Goal: Task Accomplishment & Management: Manage account settings

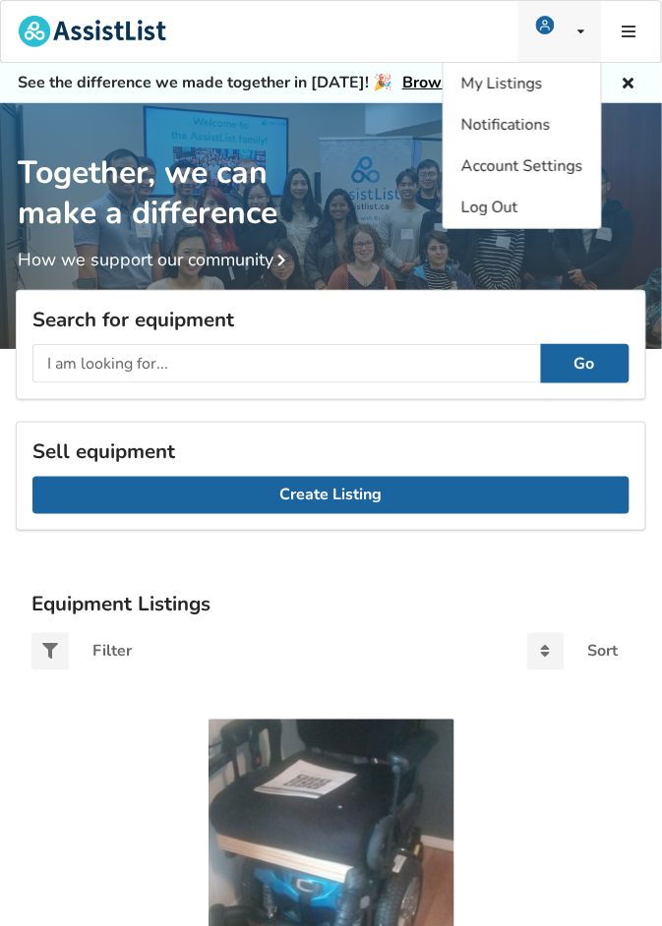
click at [579, 29] on icon at bounding box center [580, 32] width 7 height 12
click at [530, 89] on span "My Listings" at bounding box center [502, 84] width 82 height 22
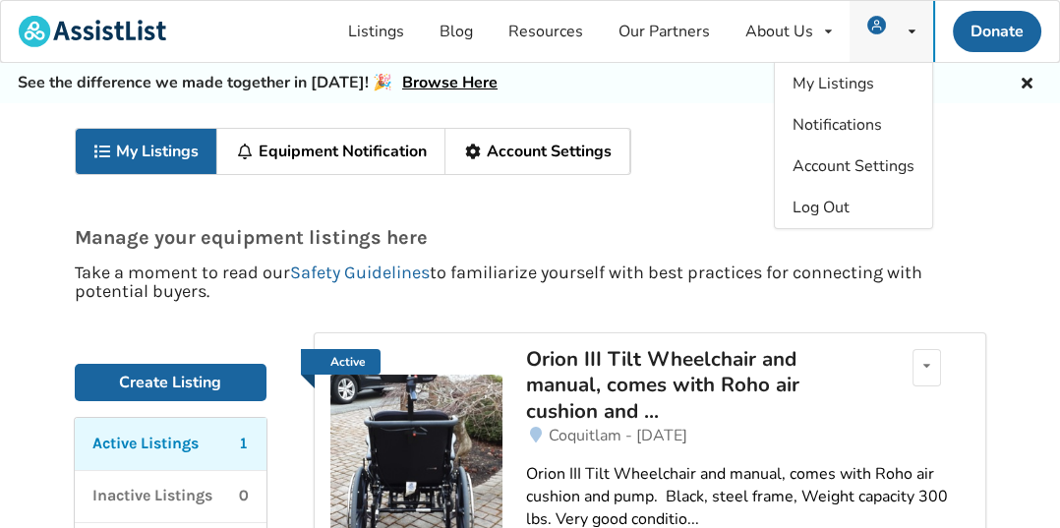
click at [661, 35] on icon at bounding box center [912, 32] width 7 height 12
click at [661, 131] on link "Notifications" at bounding box center [853, 124] width 157 height 41
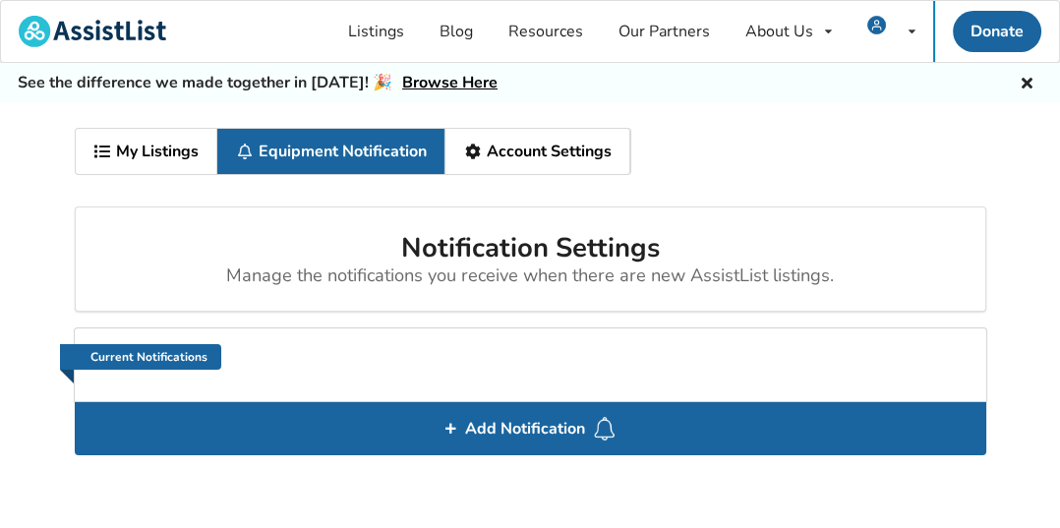
click at [143, 162] on link "My Listings" at bounding box center [147, 151] width 143 height 45
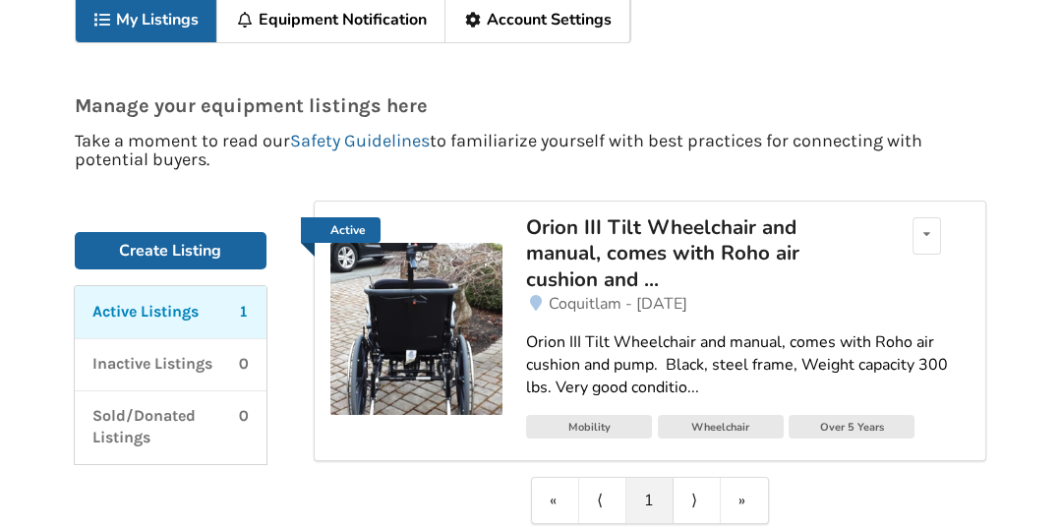
scroll to position [133, 0]
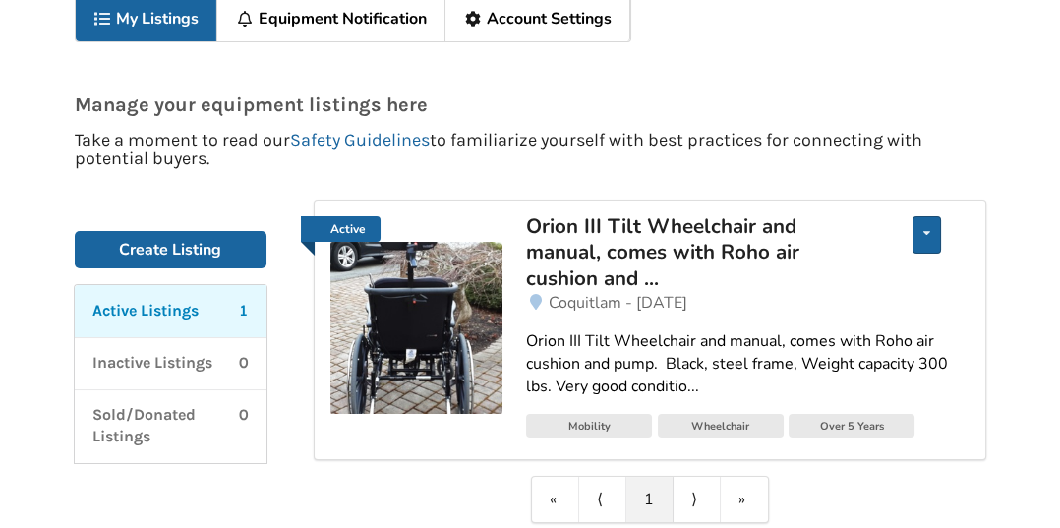
click at [661, 230] on icon at bounding box center [927, 233] width 7 height 12
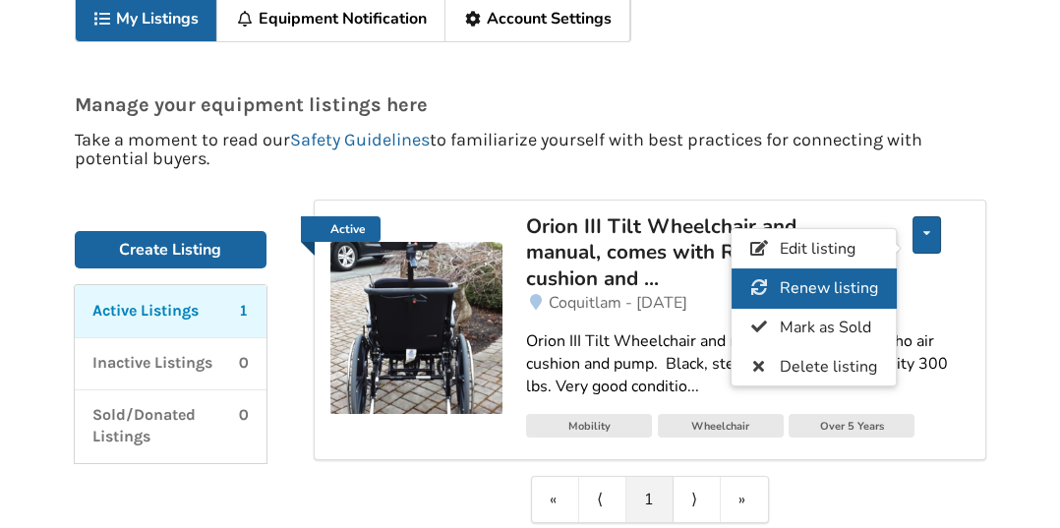
click at [661, 291] on span "Renew listing" at bounding box center [828, 288] width 98 height 22
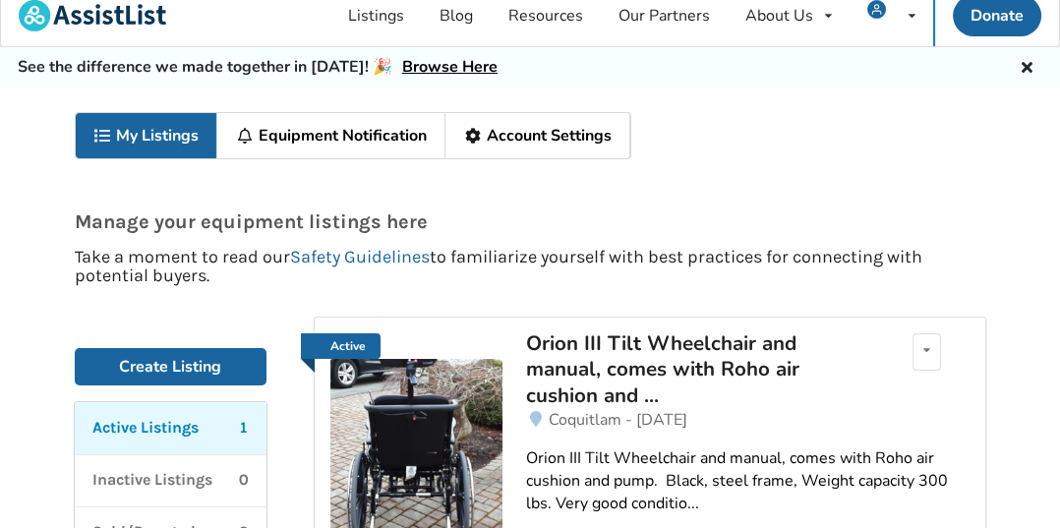
scroll to position [0, 0]
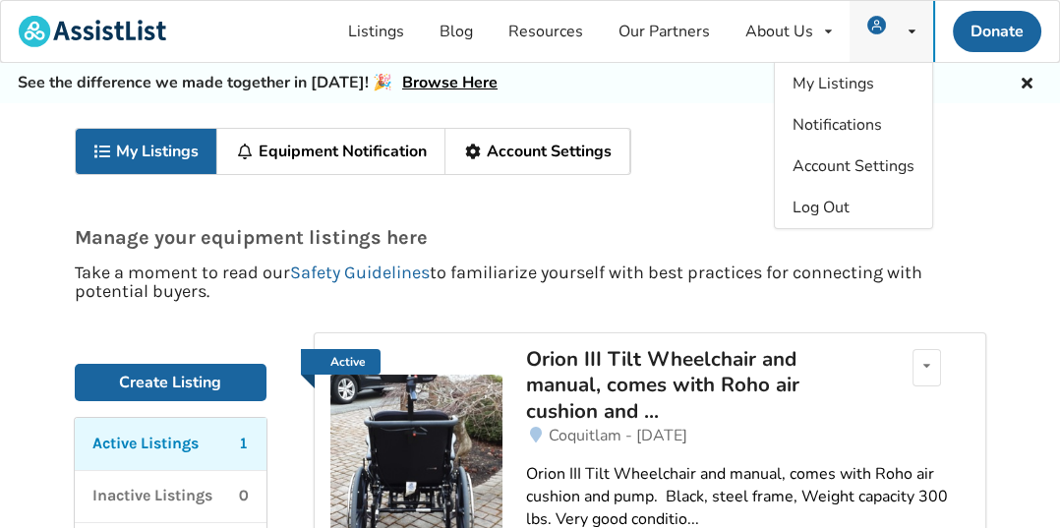
click at [661, 30] on icon at bounding box center [912, 32] width 7 height 12
click at [661, 126] on span "Notifications" at bounding box center [837, 125] width 89 height 22
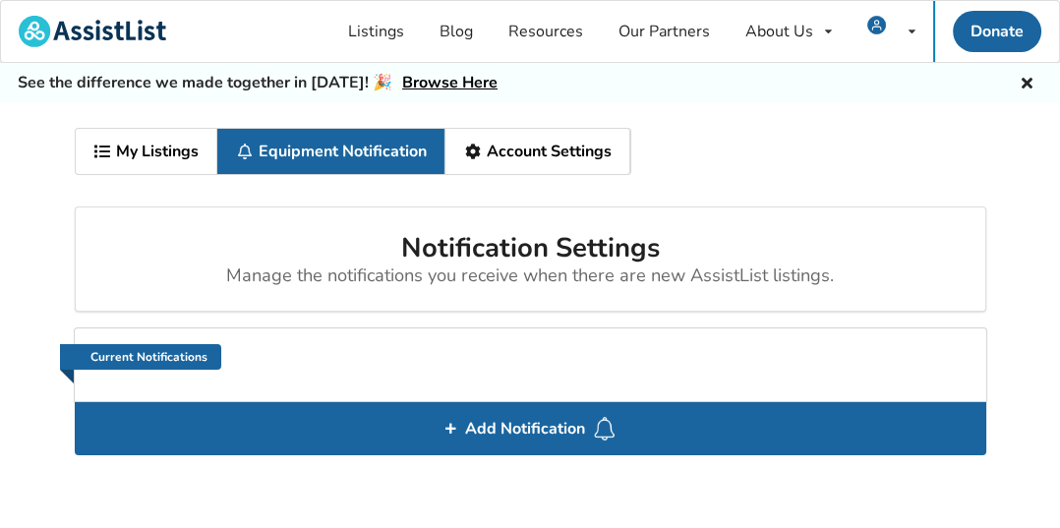
click at [572, 152] on link "Account Settings" at bounding box center [538, 151] width 185 height 45
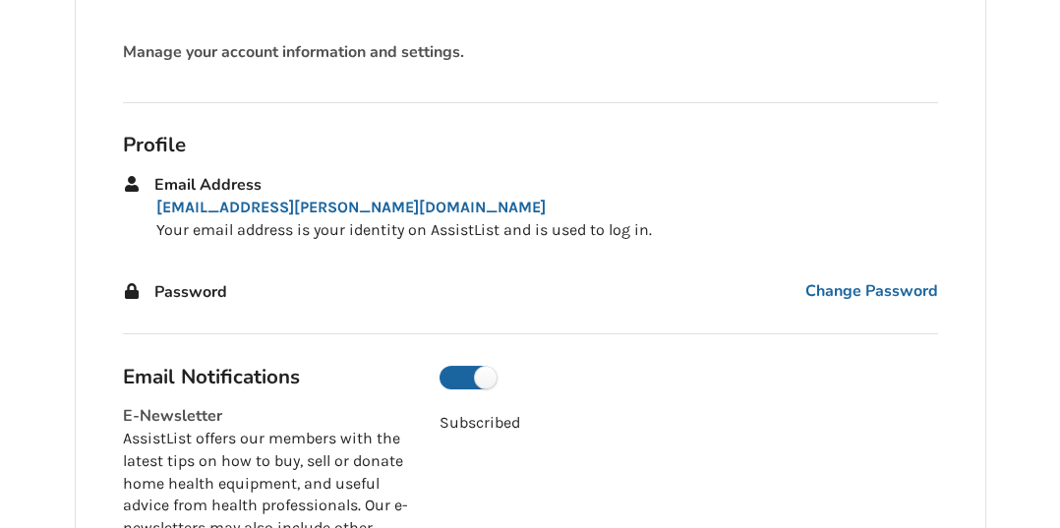
scroll to position [191, 0]
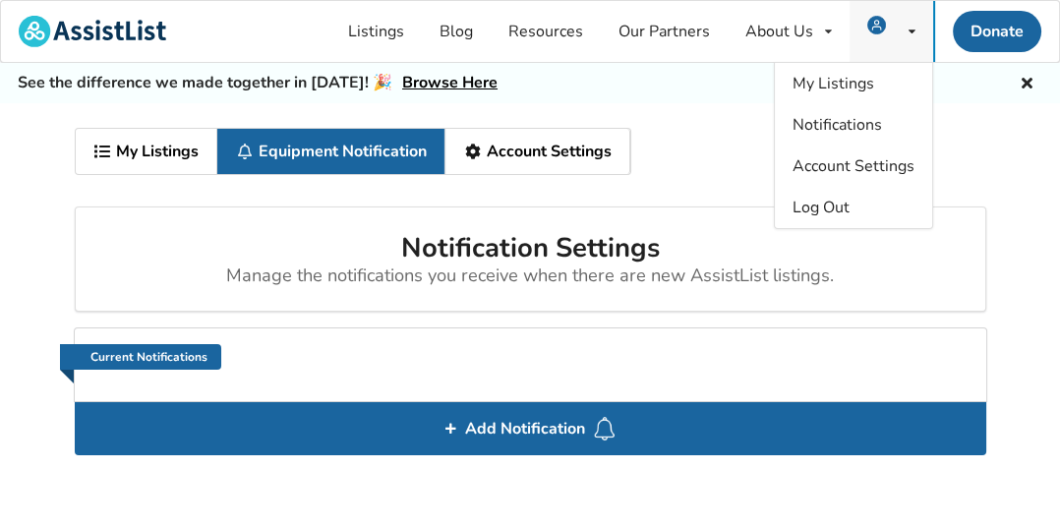
click at [661, 30] on icon at bounding box center [912, 32] width 7 height 12
click at [661, 83] on span "My Listings" at bounding box center [834, 84] width 82 height 22
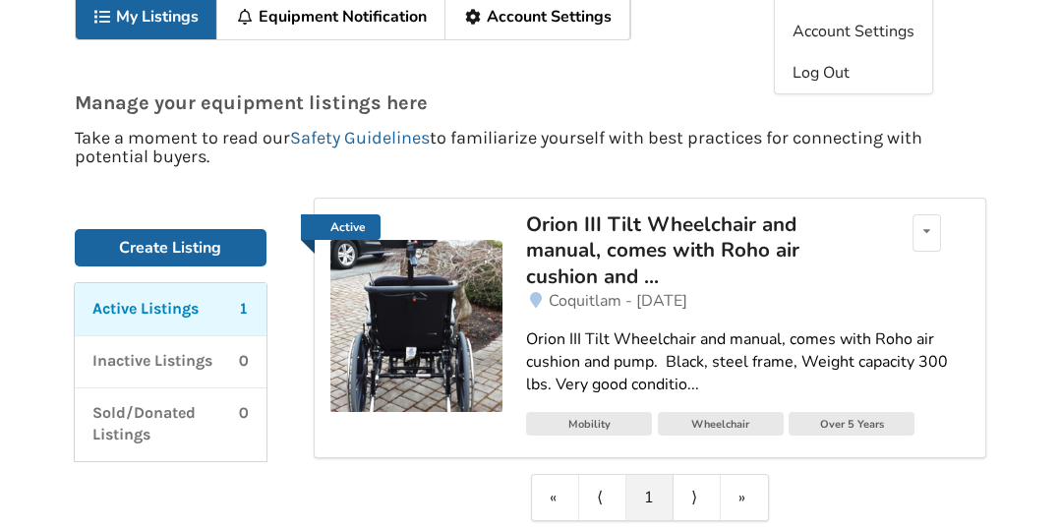
scroll to position [137, 0]
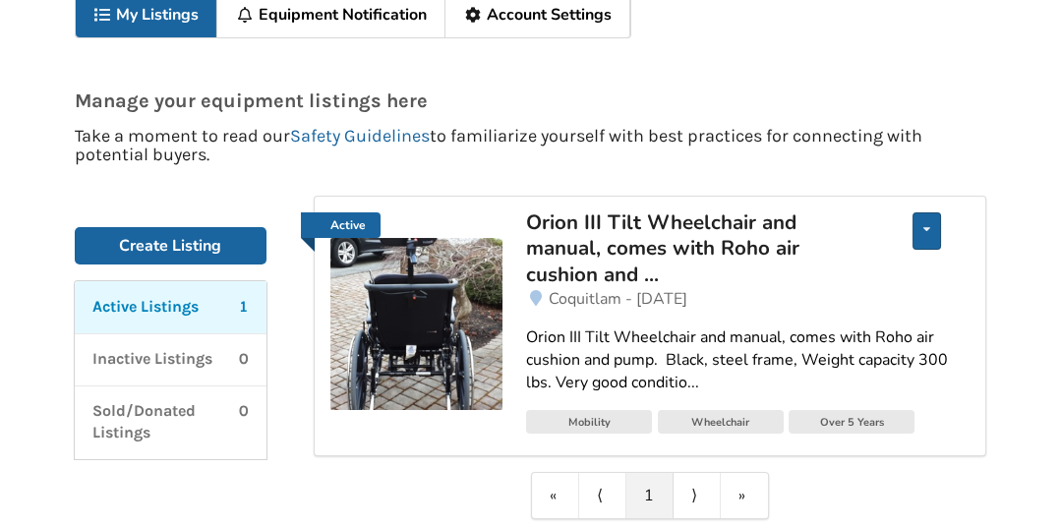
click at [661, 229] on icon at bounding box center [927, 229] width 7 height 12
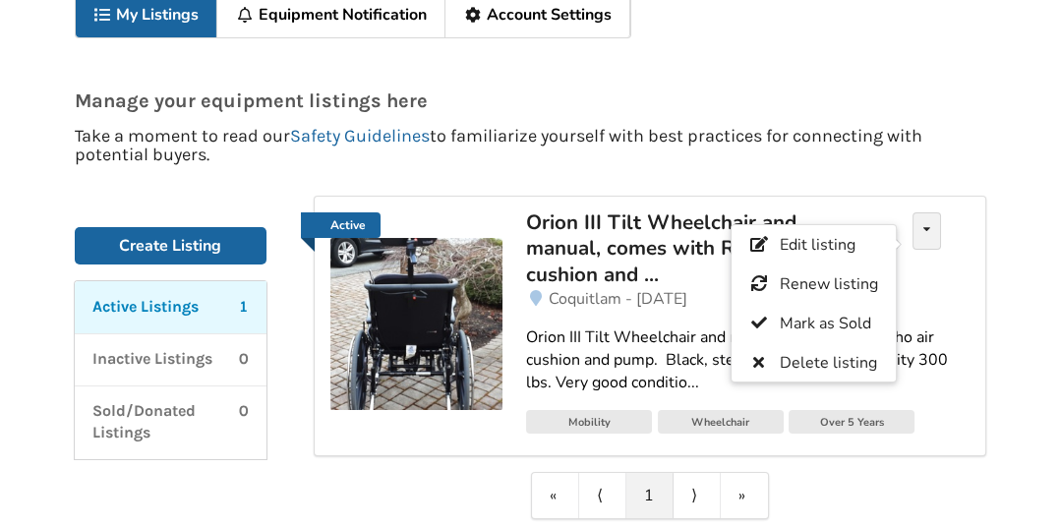
click at [661, 294] on div "Active Orion III Tilt Wheelchair and manual, comes with Roho air cushion and ..…" at bounding box center [649, 358] width 719 height 324
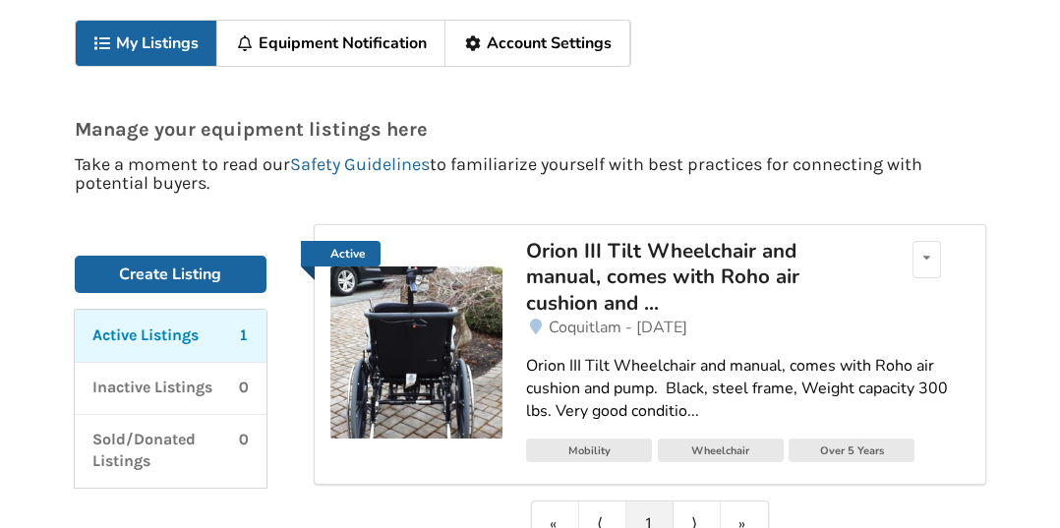
scroll to position [0, 0]
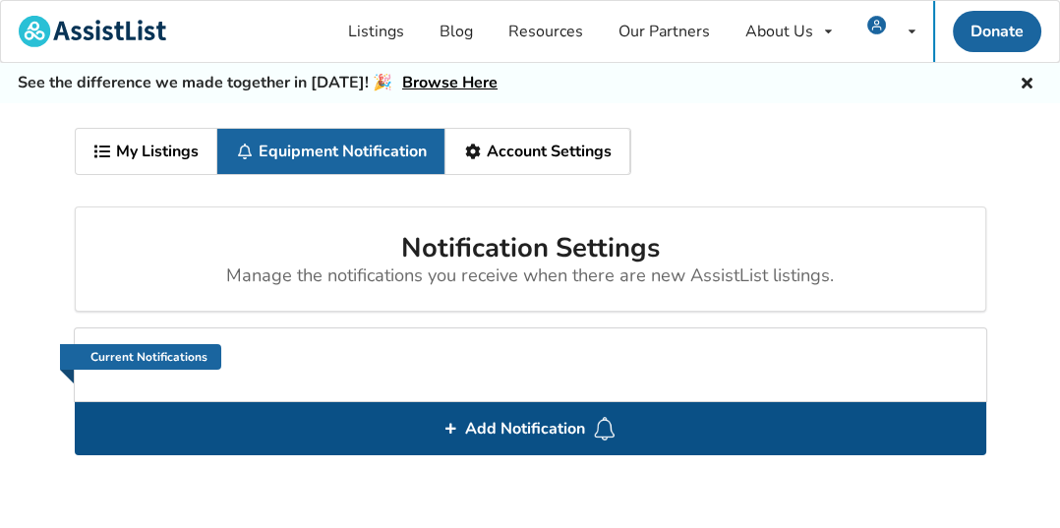
click at [564, 449] on div "Add Notification" at bounding box center [531, 428] width 912 height 53
